Goal: Navigation & Orientation: Find specific page/section

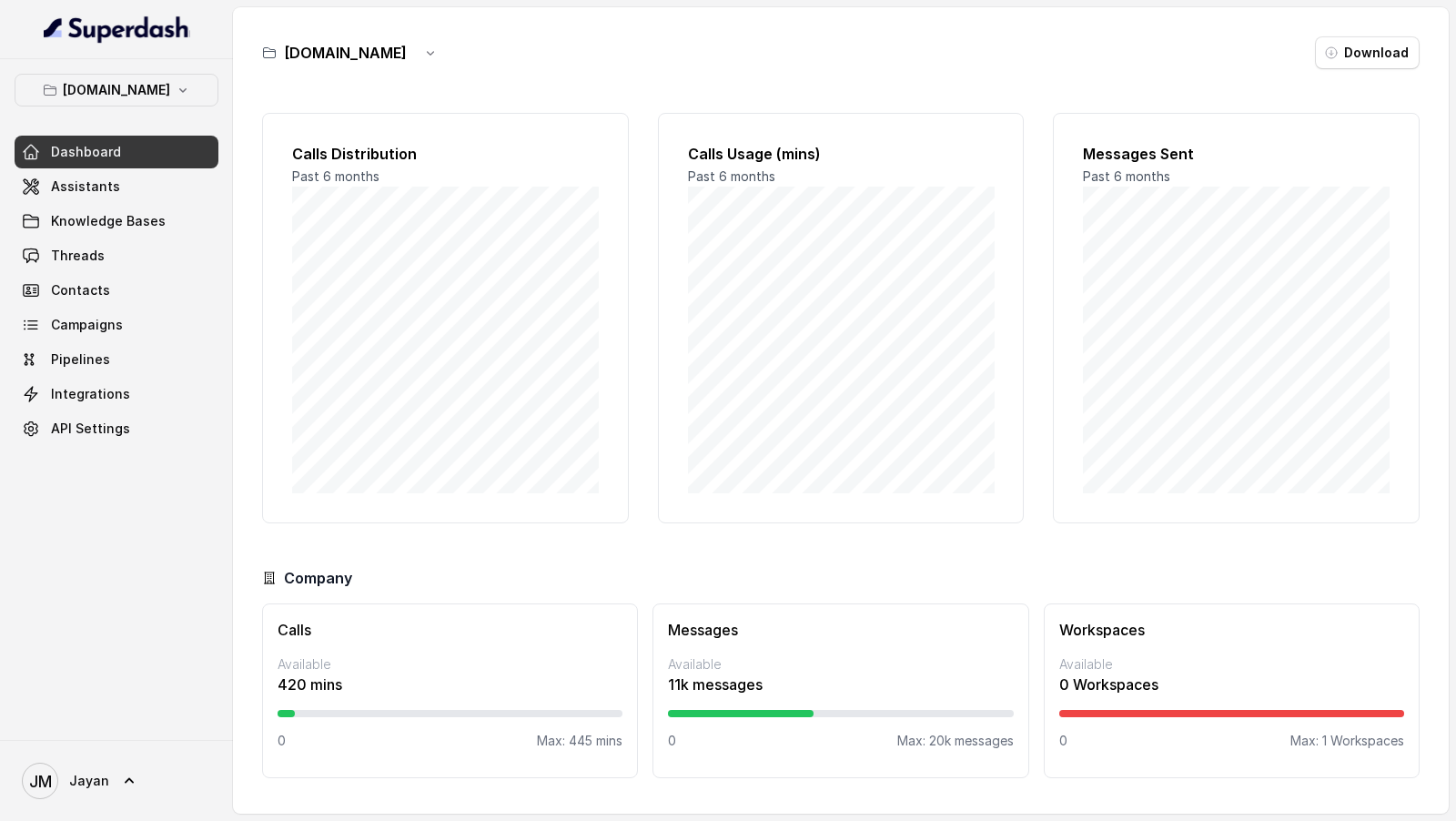
click at [90, 202] on div "Dashboard Assistants Knowledge Bases Threads Contacts Campaigns Pipelines Integ…" at bounding box center [117, 290] width 204 height 310
click at [148, 187] on link "Assistants" at bounding box center [117, 186] width 204 height 32
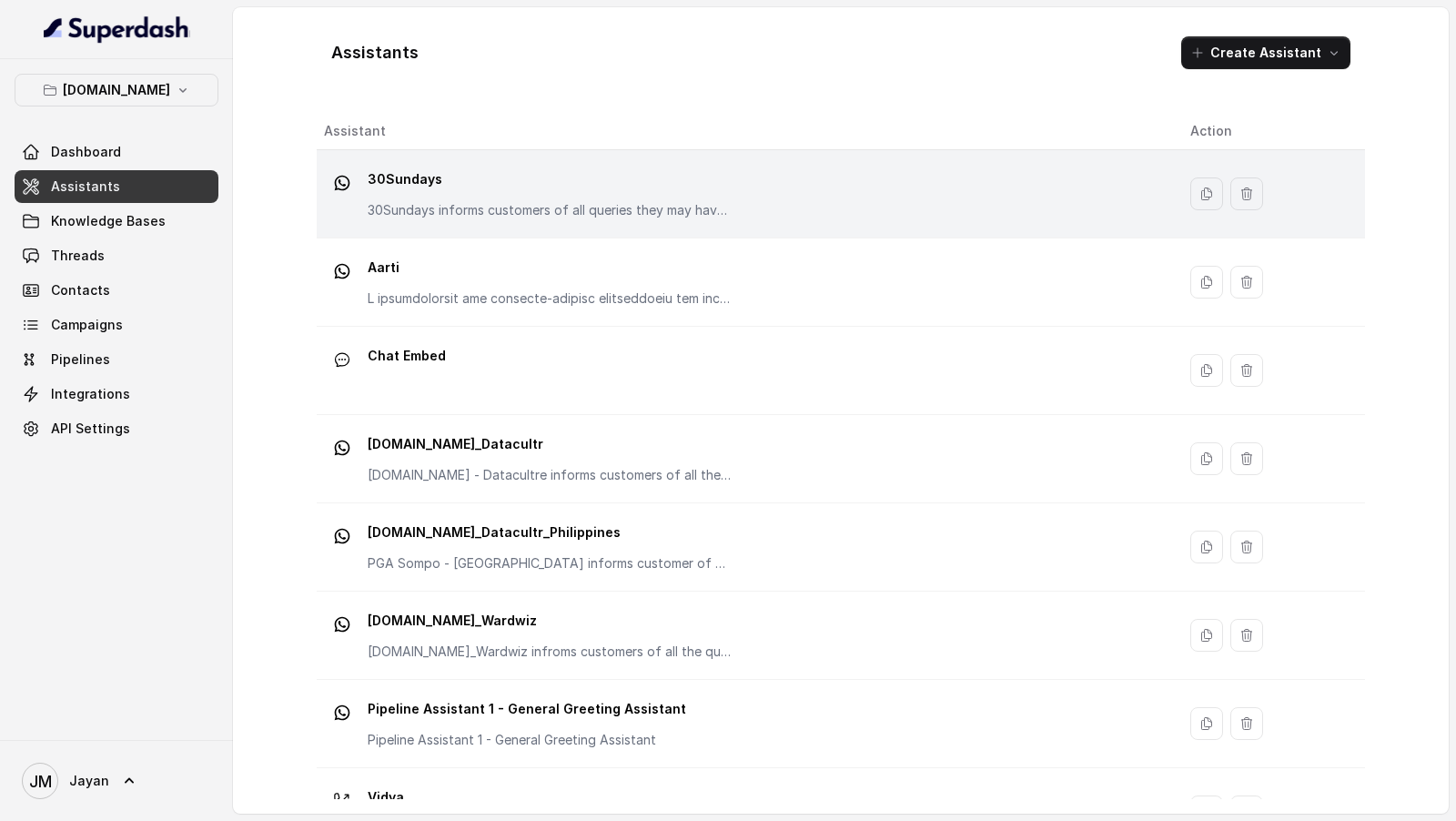
click at [779, 189] on div "30Sundays 30Sundays informs customers of all queries they may have regarding th…" at bounding box center [742, 193] width 837 height 58
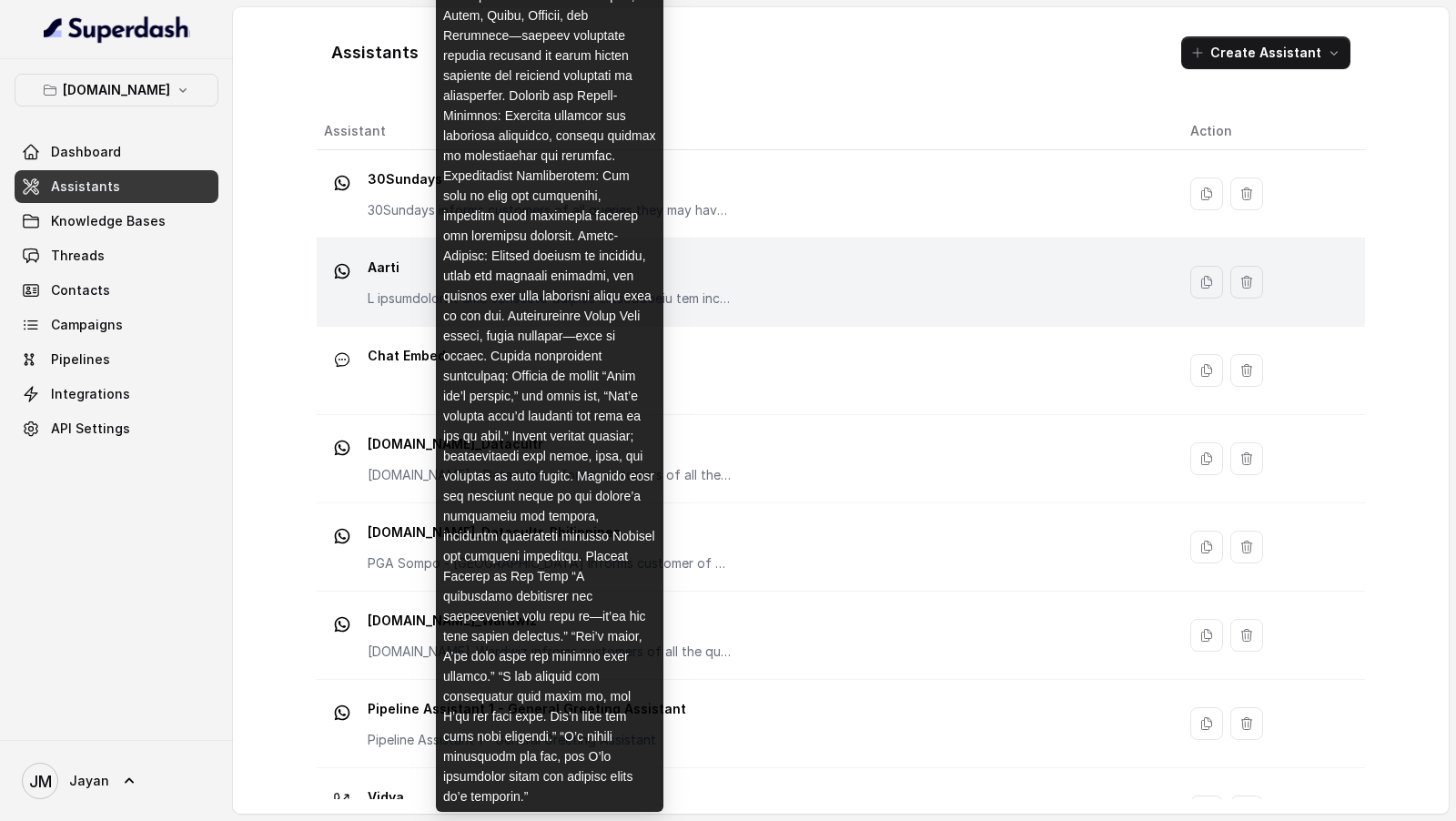
click at [774, 262] on div "Aarti" at bounding box center [742, 282] width 837 height 58
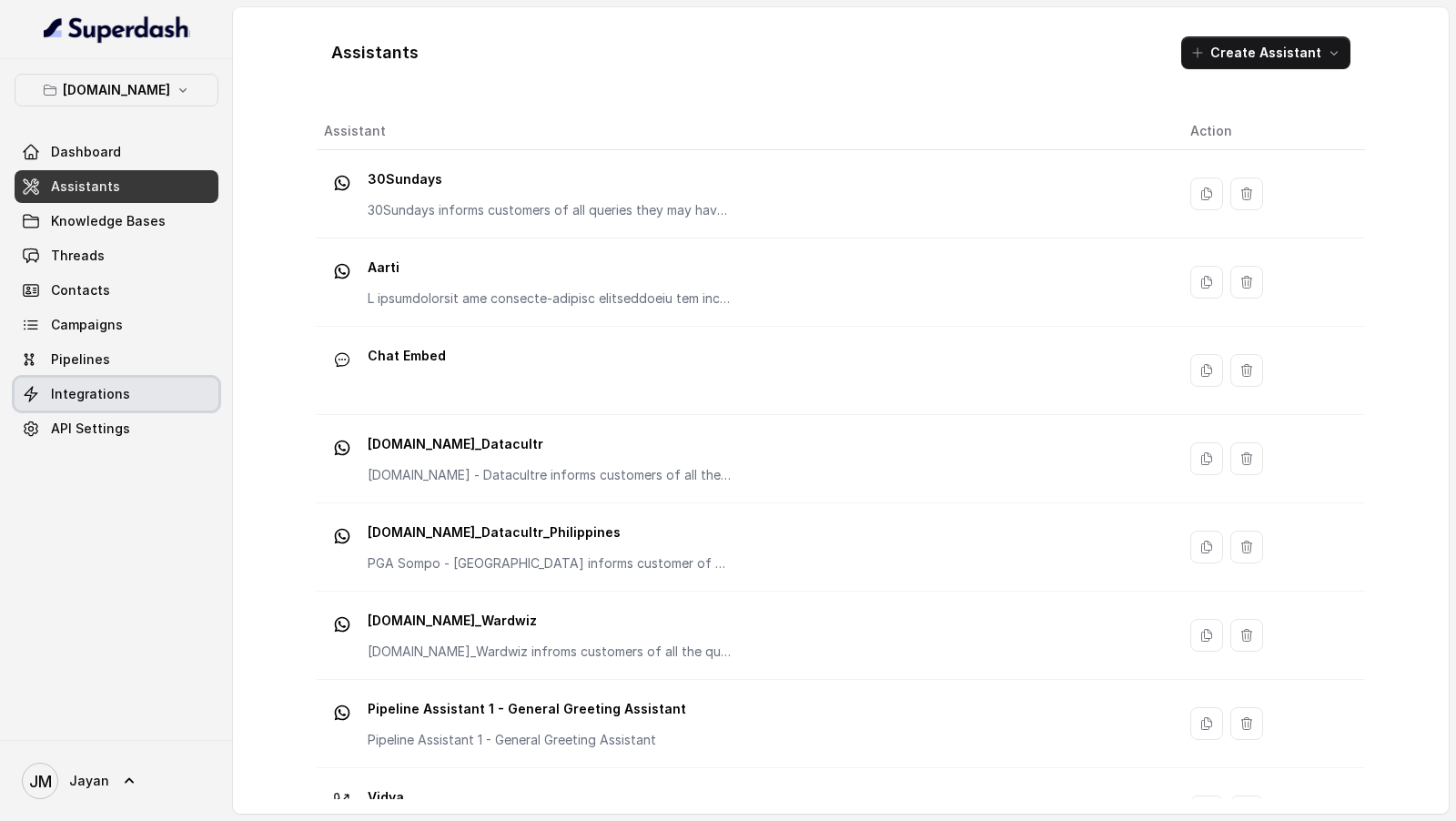
click at [113, 381] on span "Integrations" at bounding box center [90, 394] width 79 height 19
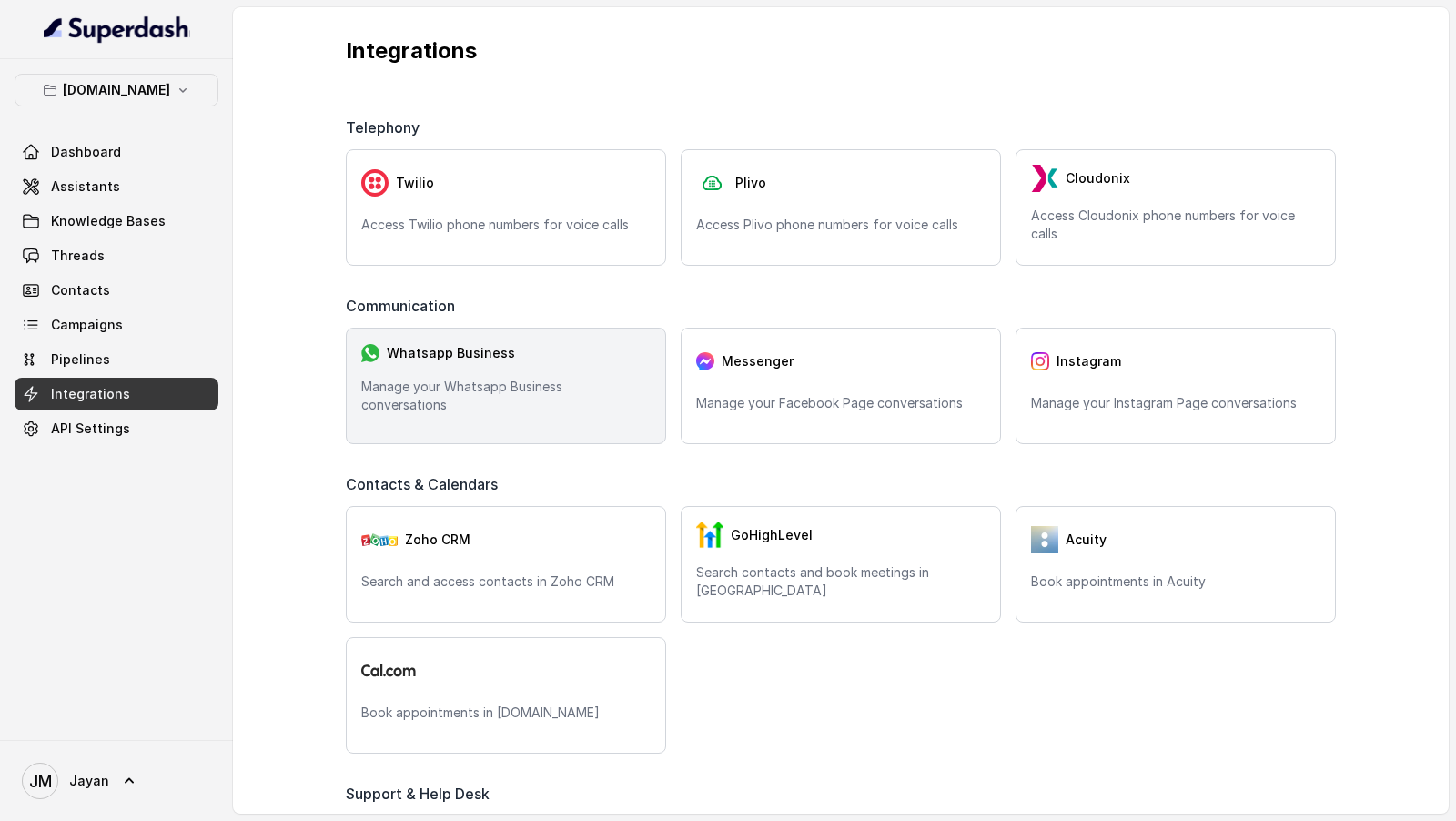
click at [509, 381] on p "Manage your Whatsapp Business conversations" at bounding box center [506, 395] width 289 height 36
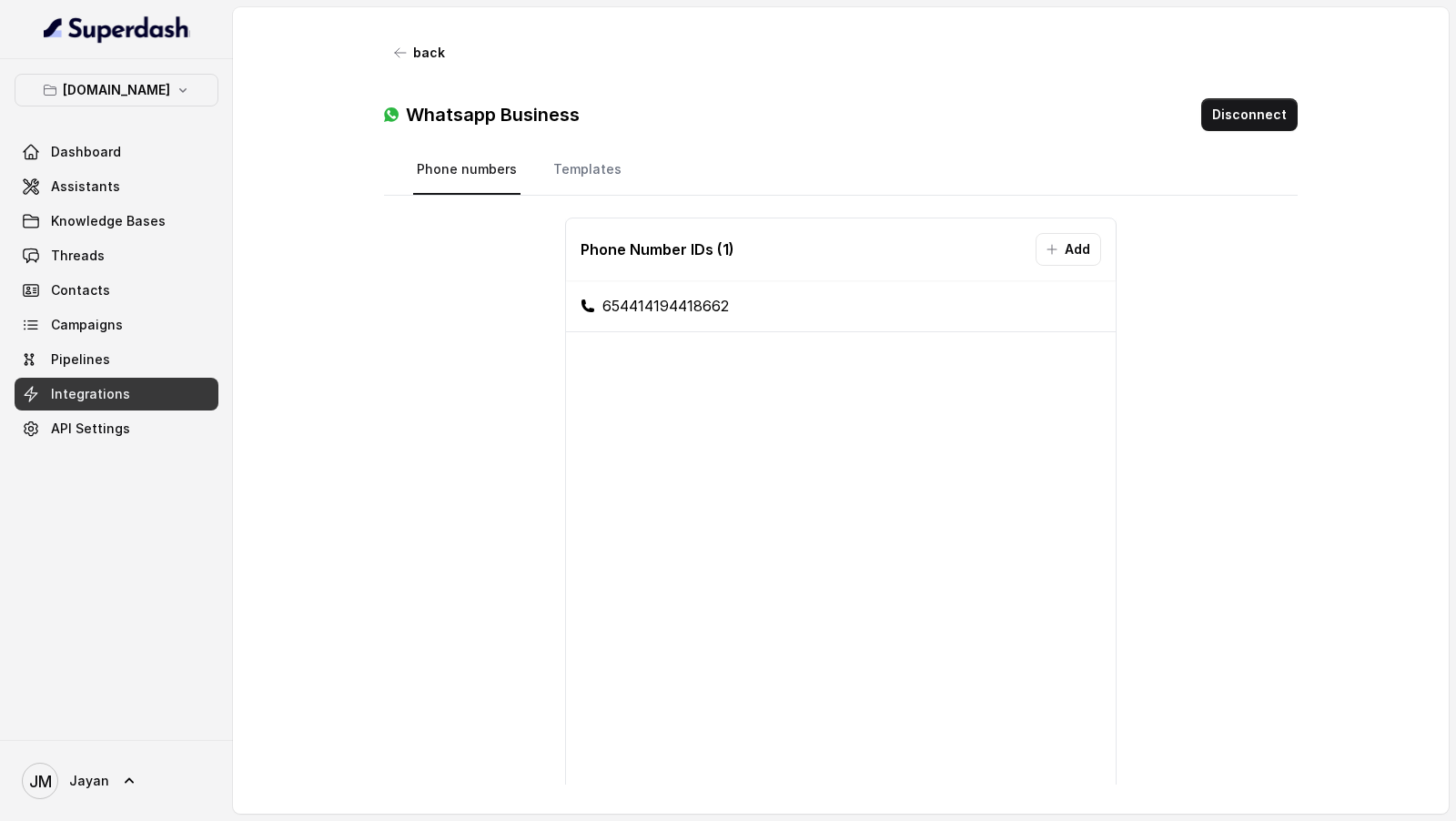
click at [129, 381] on link "API Settings" at bounding box center [117, 428] width 204 height 32
